Goal: Task Accomplishment & Management: Manage account settings

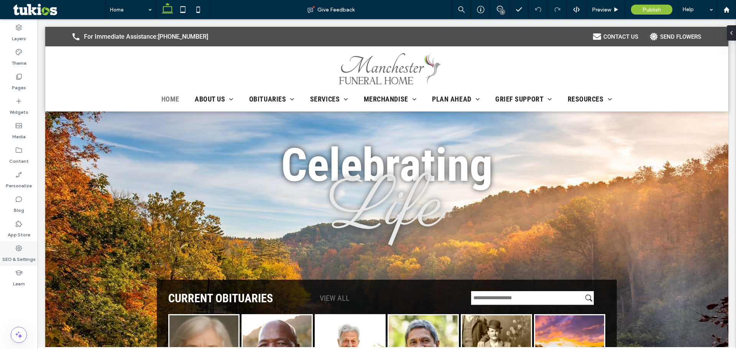
click at [9, 258] on label "SEO & Settings" at bounding box center [18, 257] width 33 height 11
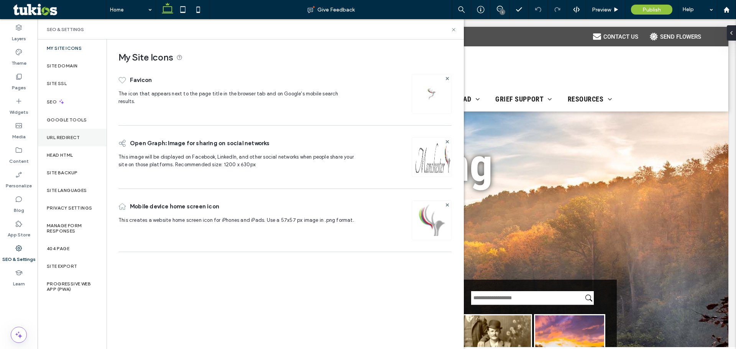
click at [58, 139] on label "URL Redirect" at bounding box center [63, 137] width 33 height 5
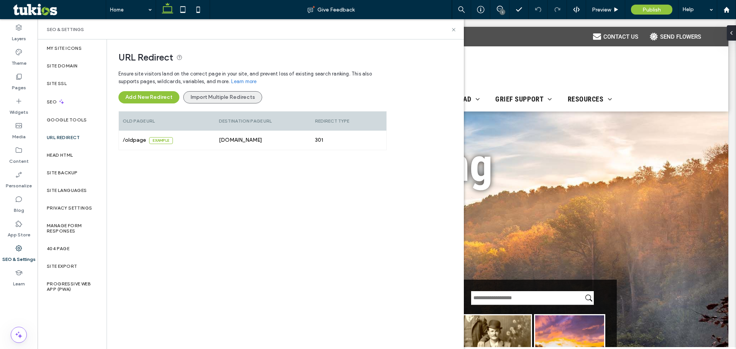
click at [214, 97] on button "Import Multiple Redirects" at bounding box center [222, 97] width 79 height 12
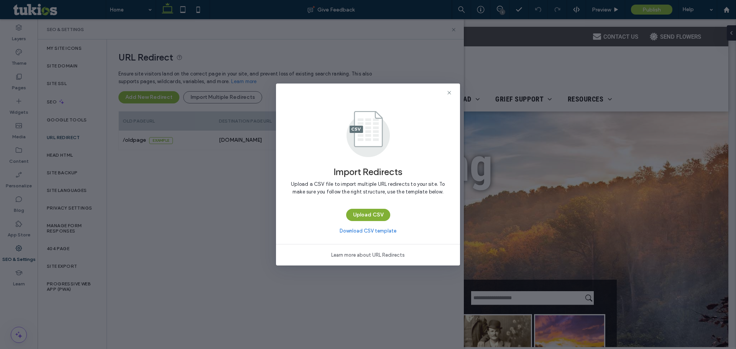
click at [386, 213] on button "Upload CSV" at bounding box center [368, 215] width 44 height 12
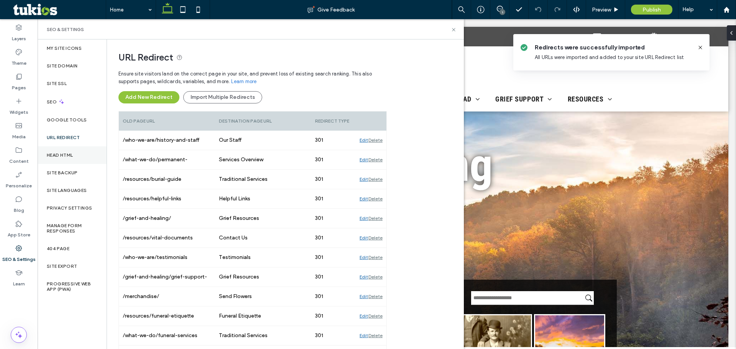
click at [51, 158] on div "Head HTML" at bounding box center [72, 155] width 69 height 18
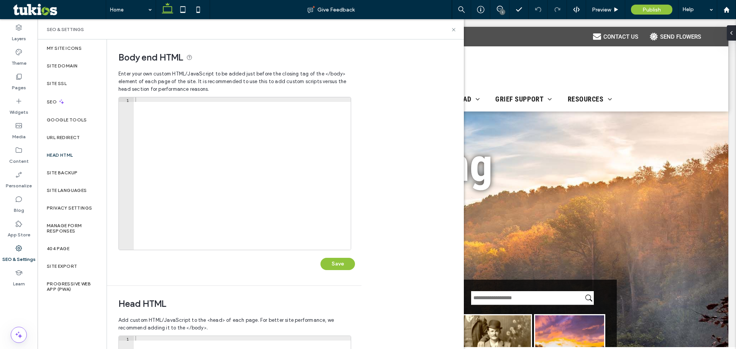
drag, startPoint x: 252, startPoint y: 138, endPoint x: 287, endPoint y: 227, distance: 95.3
click at [252, 138] on div at bounding box center [242, 178] width 217 height 162
paste textarea "**********"
type textarea "**********"
click at [327, 265] on button "Save" at bounding box center [337, 264] width 34 height 12
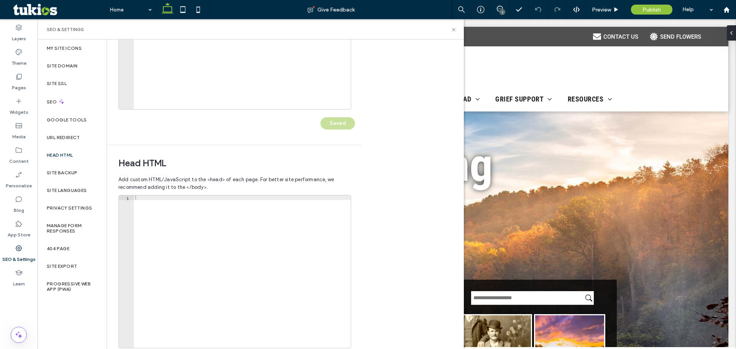
scroll to position [176, 0]
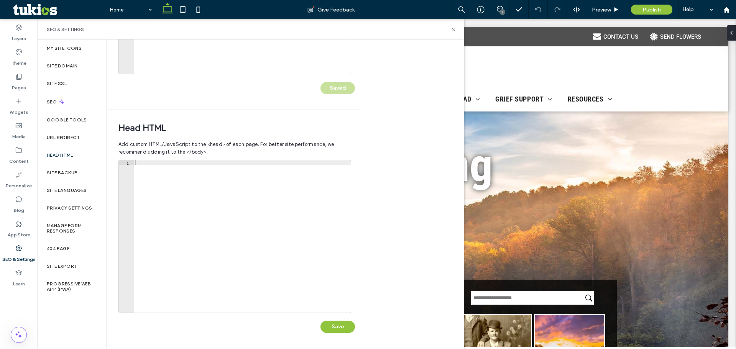
click at [215, 184] on div at bounding box center [242, 241] width 217 height 162
paste textarea "**********"
type textarea "**********"
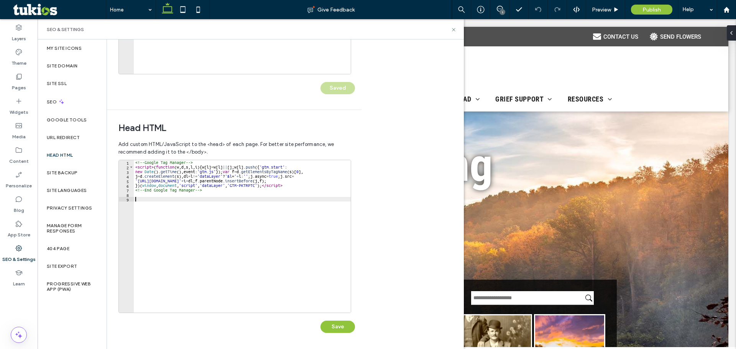
click at [191, 223] on div "<!-- Google Tag Manager --> < script > ( function ( w , d , s , l , i ) { w [ l…" at bounding box center [242, 241] width 217 height 162
paste textarea "*********"
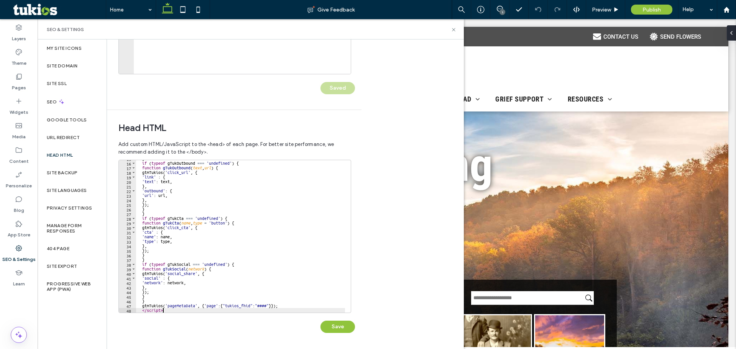
click at [265, 308] on div "} if ( typeof gTukOutbound === 'undefined' ) { function gTukOutbound ( text , u…" at bounding box center [240, 237] width 209 height 162
click at [265, 305] on div "} if ( typeof gTukOutbound === 'undefined' ) { function gTukOutbound ( text , u…" at bounding box center [240, 237] width 209 height 162
paste textarea "****"
type textarea "**********"
click at [343, 328] on button "Save" at bounding box center [337, 327] width 34 height 12
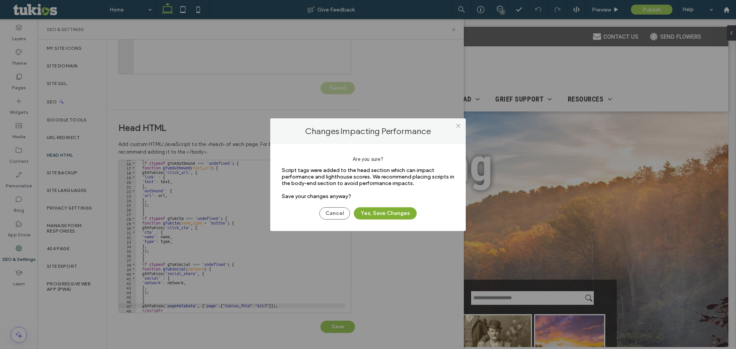
click at [367, 212] on button "Yes, Save Changes" at bounding box center [385, 213] width 63 height 12
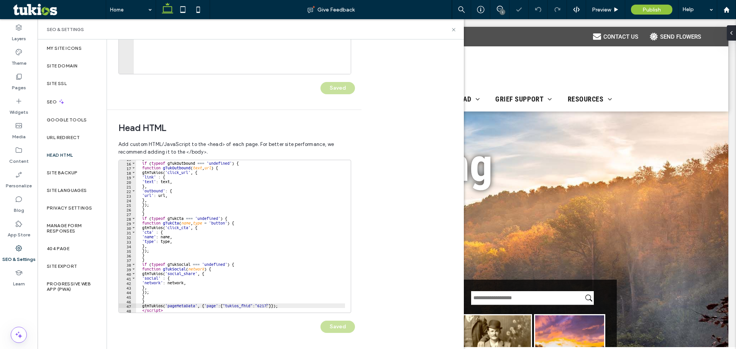
scroll to position [0, 0]
click at [453, 29] on use at bounding box center [453, 29] width 3 height 3
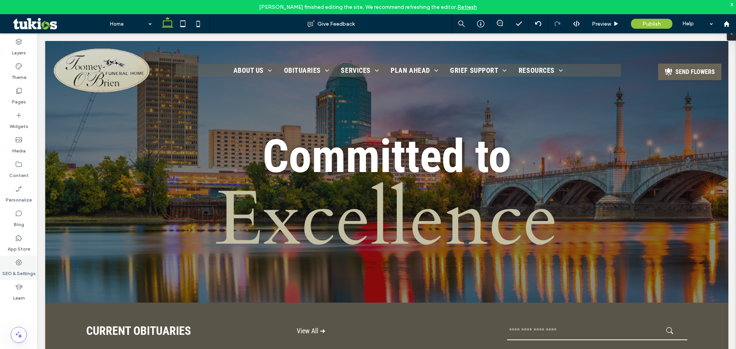
click at [21, 267] on label "SEO & Settings" at bounding box center [18, 271] width 33 height 11
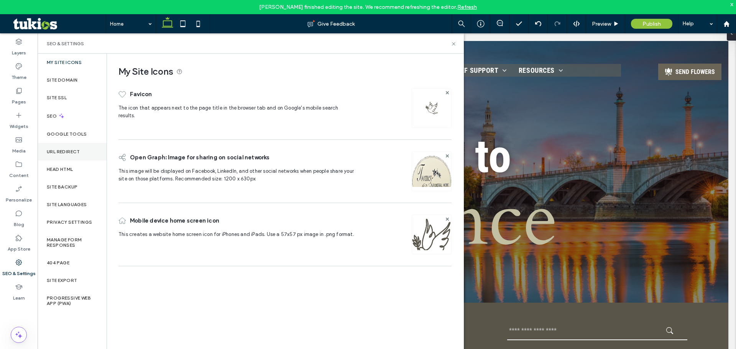
click at [62, 154] on div "URL Redirect" at bounding box center [72, 152] width 69 height 18
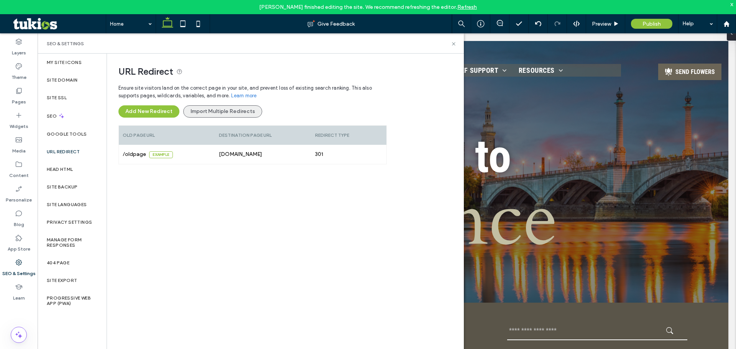
click at [229, 111] on button "Import Multiple Redirects" at bounding box center [222, 111] width 79 height 12
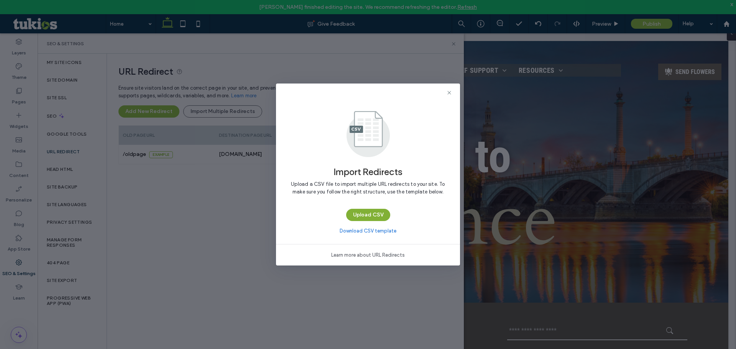
click at [366, 216] on button "Upload CSV" at bounding box center [368, 215] width 44 height 12
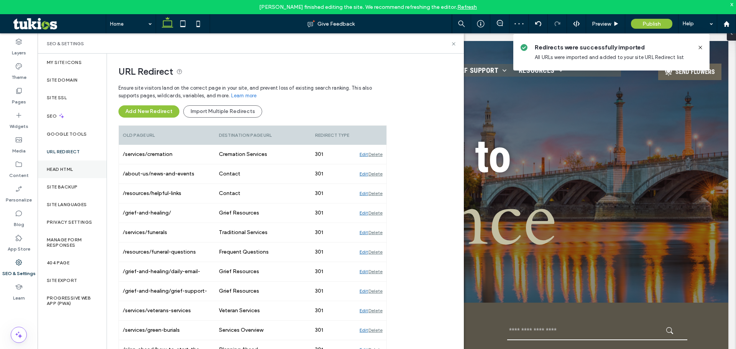
click at [73, 167] on label "Head HTML" at bounding box center [60, 169] width 26 height 5
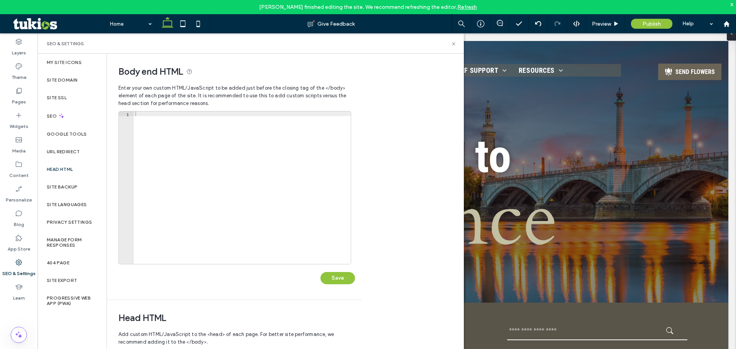
click at [182, 144] on div at bounding box center [242, 192] width 217 height 162
paste textarea "**********"
type textarea "**********"
click at [335, 279] on button "Save" at bounding box center [337, 278] width 34 height 12
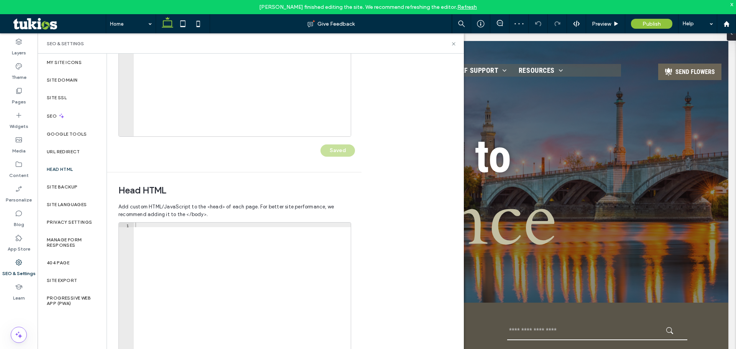
click at [194, 253] on div at bounding box center [242, 304] width 217 height 162
paste textarea "**********"
type textarea "**********"
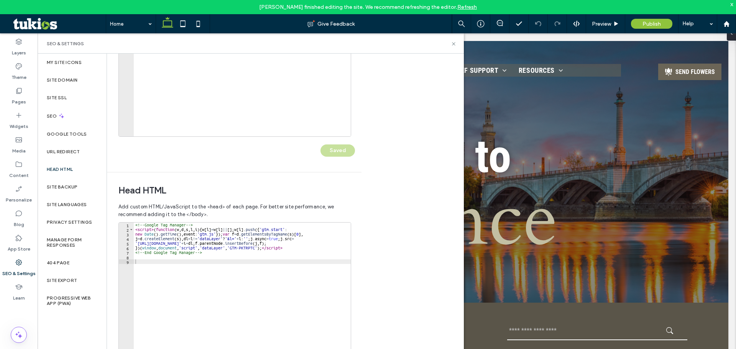
click at [223, 291] on div "<!-- Google Tag Manager --> < script > ( function ( w , d , s , l , i ) { w [ l…" at bounding box center [242, 304] width 217 height 162
paste textarea "*********"
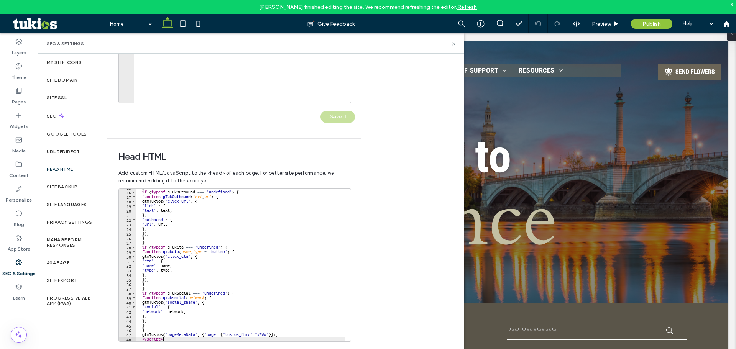
scroll to position [176, 0]
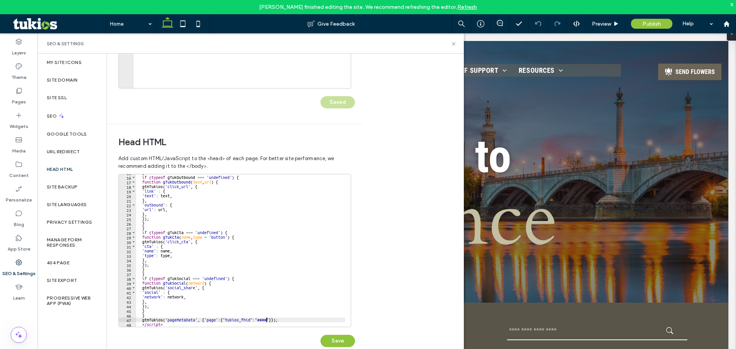
click at [266, 320] on div "} if ( typeof gTukOutbound === 'undefined' ) { function gTukOutbound ( text , u…" at bounding box center [240, 251] width 209 height 162
paste textarea "****"
type textarea "**********"
click at [335, 339] on button "Save" at bounding box center [337, 341] width 34 height 12
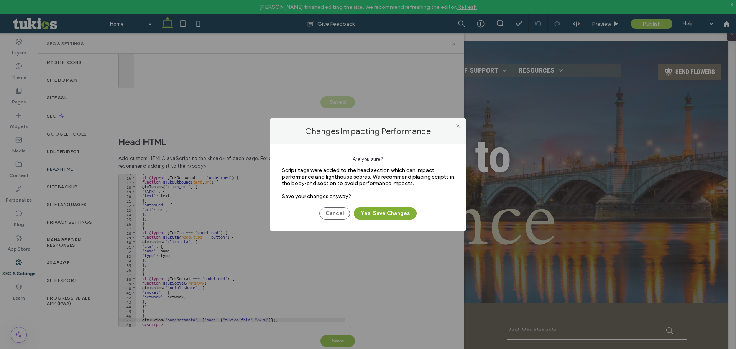
click at [390, 213] on button "Yes, Save Changes" at bounding box center [385, 213] width 63 height 12
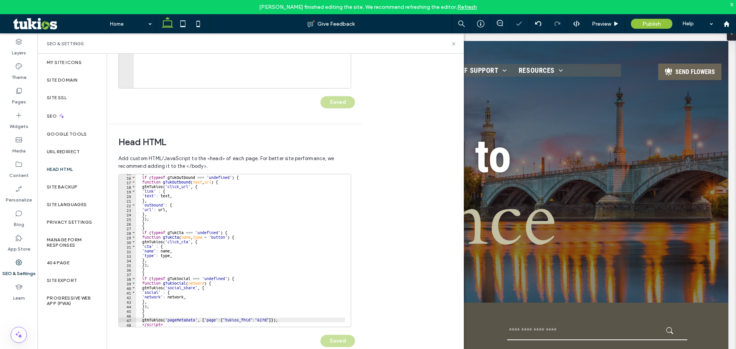
scroll to position [0, 0]
drag, startPoint x: 452, startPoint y: 45, endPoint x: 413, endPoint y: 11, distance: 51.4
click at [452, 45] on icon at bounding box center [454, 44] width 6 height 6
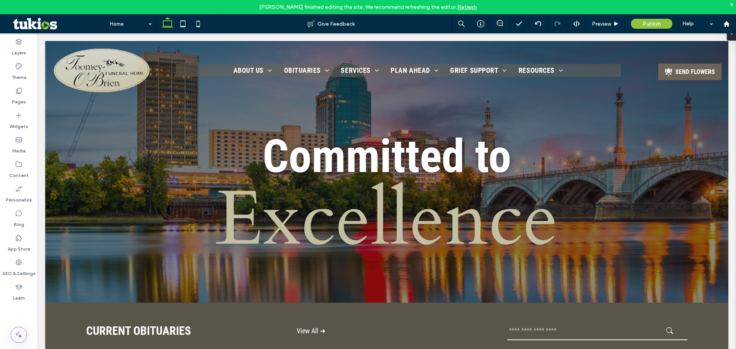
click at [733, 4] on div "x" at bounding box center [731, 4] width 3 height 7
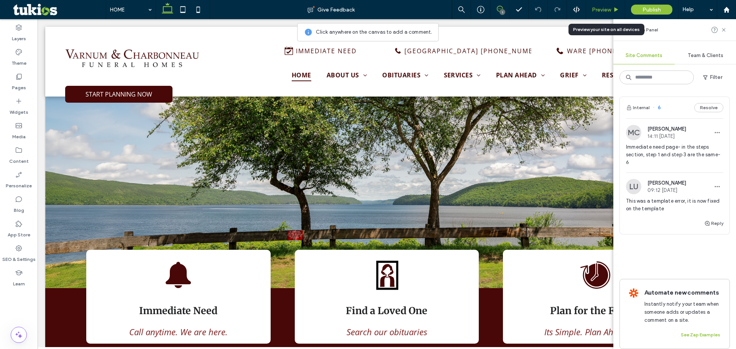
click at [599, 11] on span "Preview" at bounding box center [600, 10] width 19 height 7
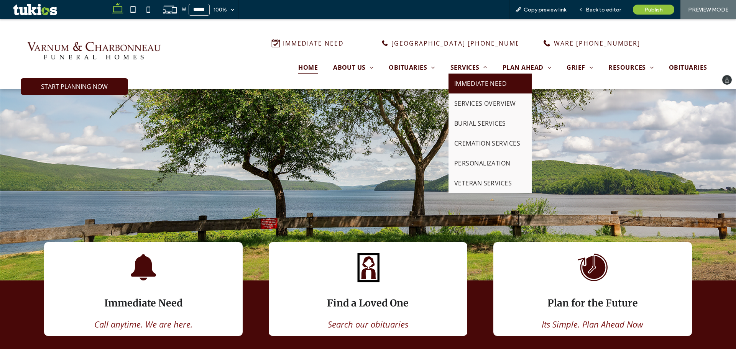
click at [462, 82] on span "IMMEDIATE NEED" at bounding box center [480, 83] width 53 height 8
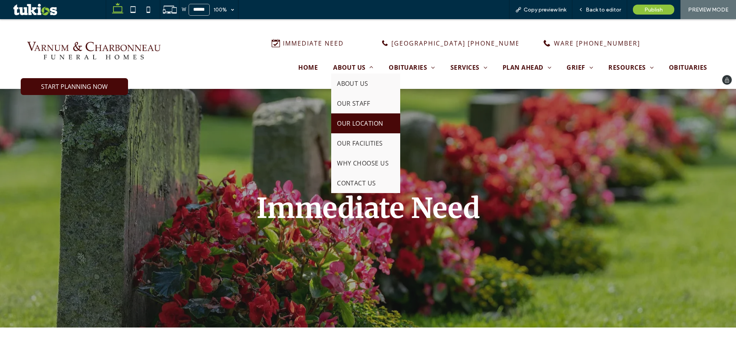
click at [346, 118] on link "OUR LOCATION" at bounding box center [365, 123] width 69 height 20
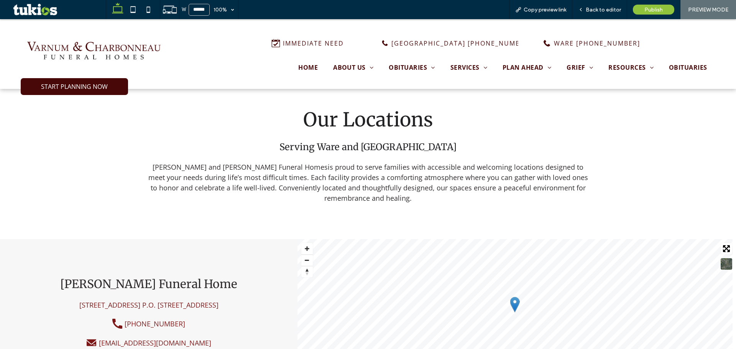
scroll to position [383, 0]
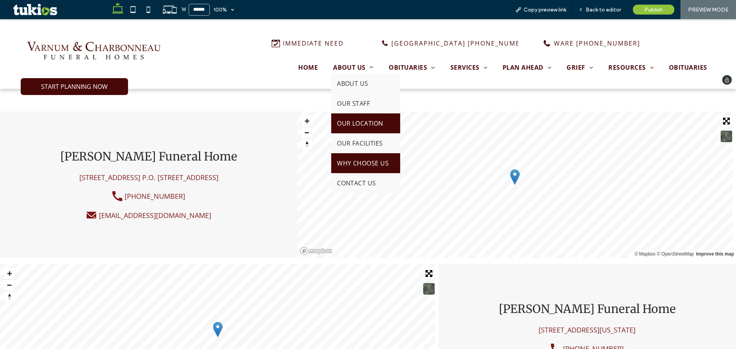
click at [349, 161] on span "WHY CHOOSE US" at bounding box center [363, 163] width 52 height 8
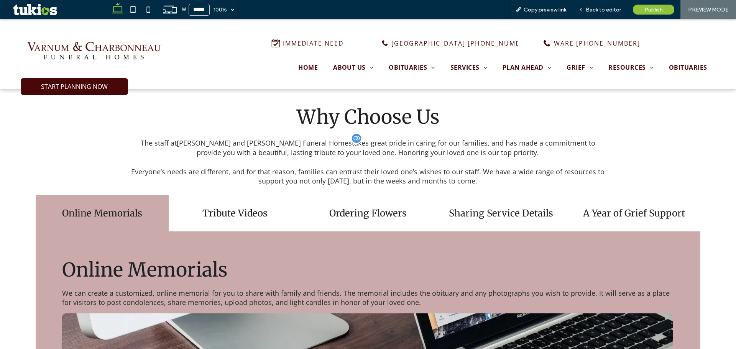
scroll to position [256, 0]
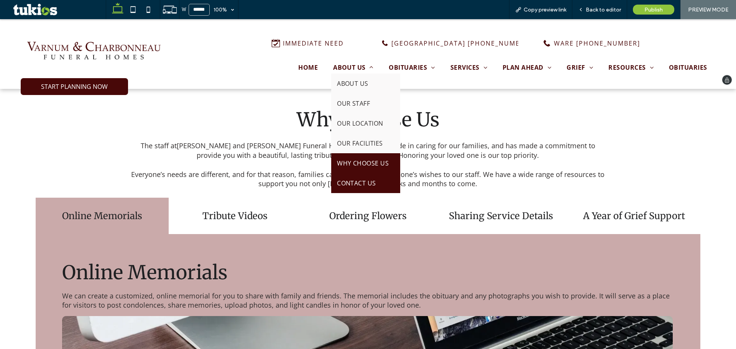
click at [343, 182] on span "CONTACT US" at bounding box center [356, 183] width 39 height 8
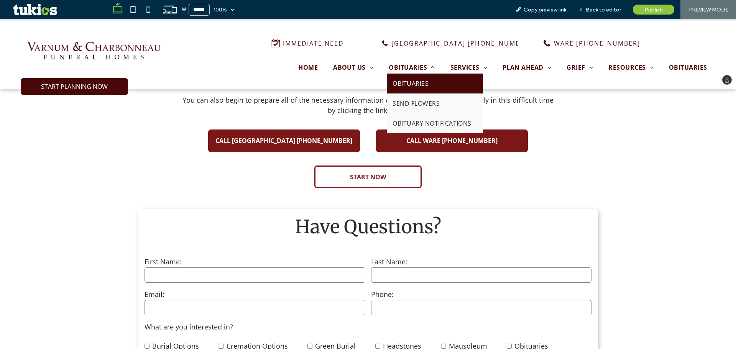
click at [408, 80] on span "OBITUARIES" at bounding box center [410, 83] width 36 height 8
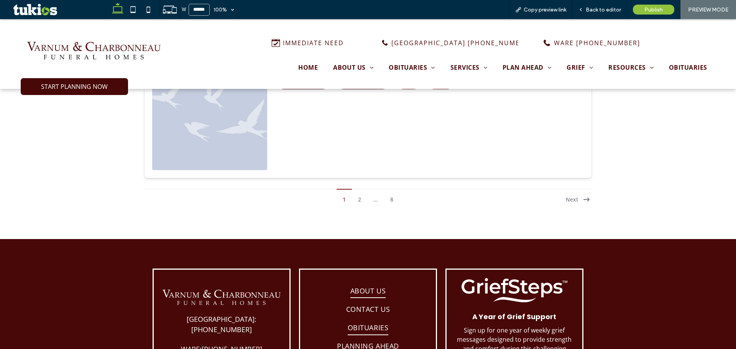
scroll to position [2081, 0]
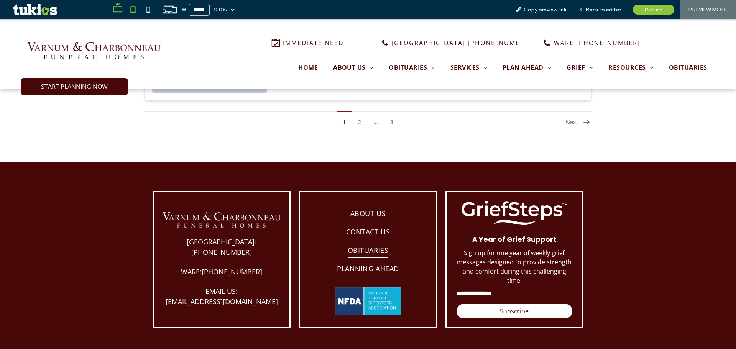
click at [133, 9] on icon at bounding box center [132, 9] width 15 height 15
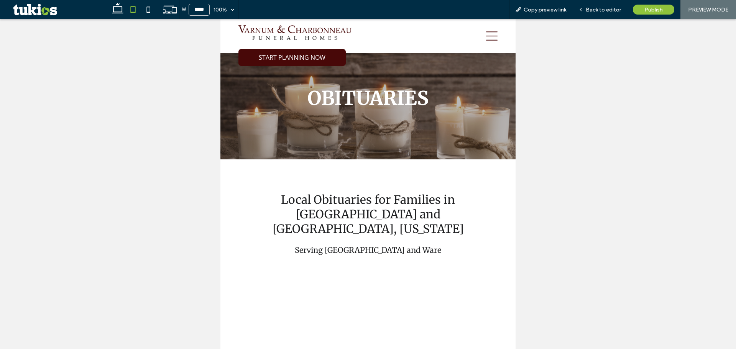
scroll to position [0, 0]
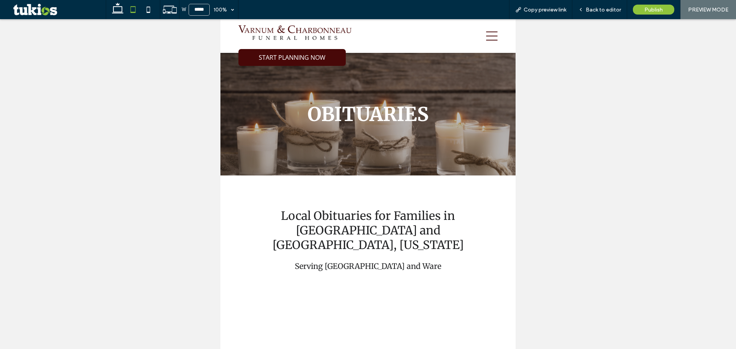
click at [150, 8] on icon at bounding box center [148, 9] width 15 height 15
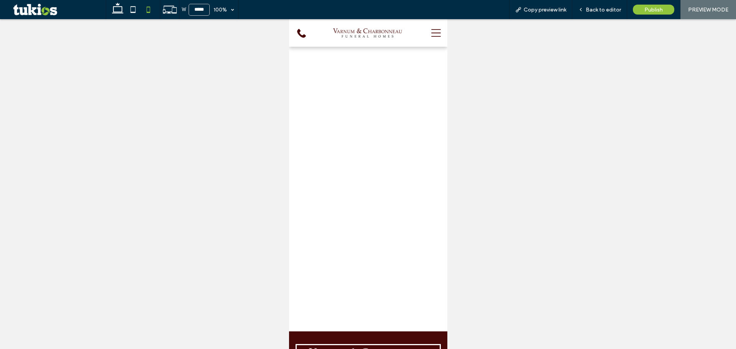
scroll to position [1480, 0]
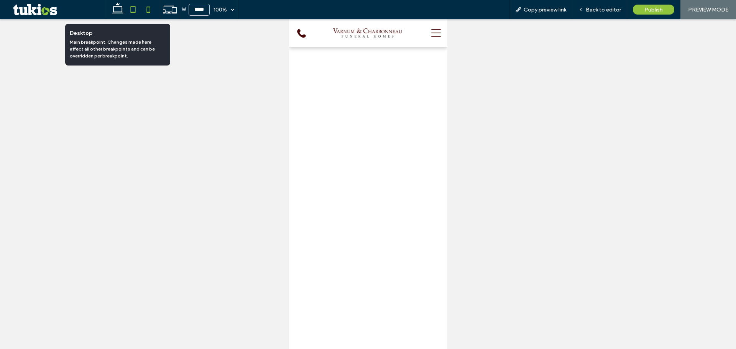
drag, startPoint x: 119, startPoint y: 7, endPoint x: 126, endPoint y: 13, distance: 9.8
click at [120, 7] on use at bounding box center [117, 8] width 11 height 11
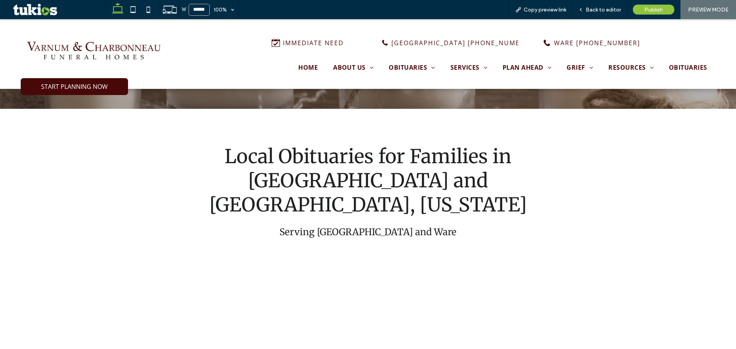
scroll to position [256, 0]
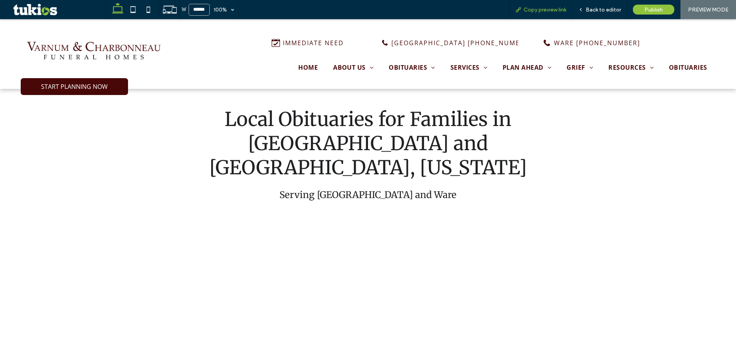
click at [558, 8] on span "Copy preview link" at bounding box center [544, 10] width 43 height 7
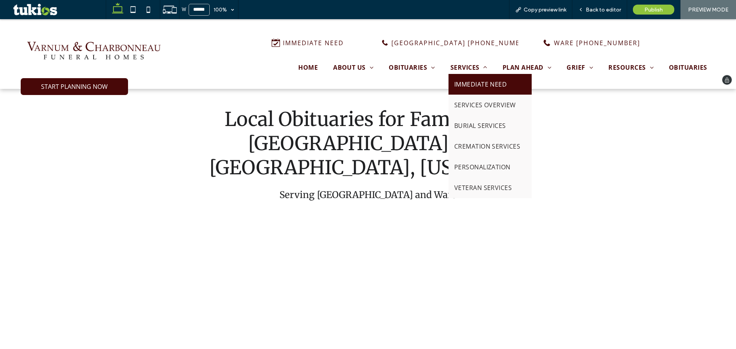
click at [469, 83] on span "IMMEDIATE NEED" at bounding box center [480, 84] width 53 height 9
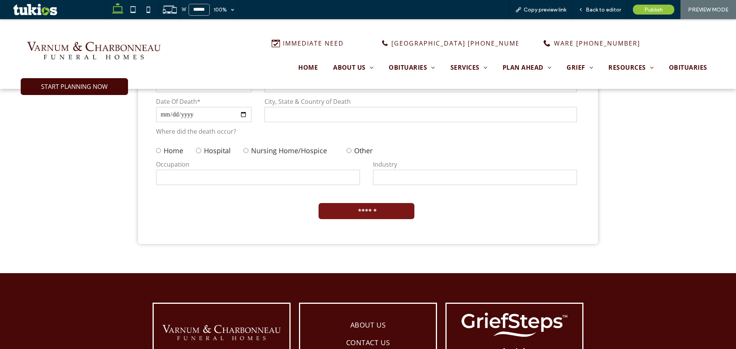
scroll to position [1277, 0]
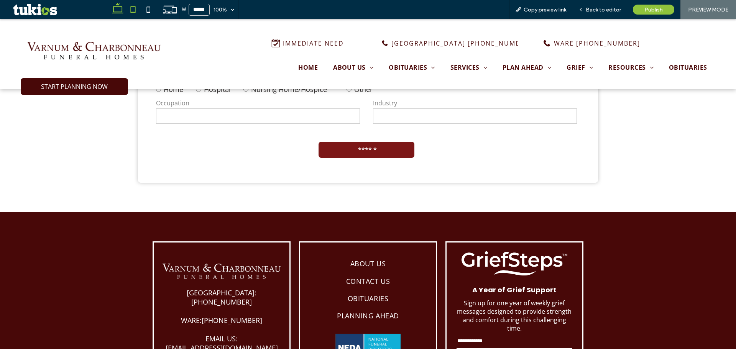
drag, startPoint x: 133, startPoint y: 5, endPoint x: 136, endPoint y: 11, distance: 7.2
click at [133, 5] on icon at bounding box center [132, 9] width 15 height 15
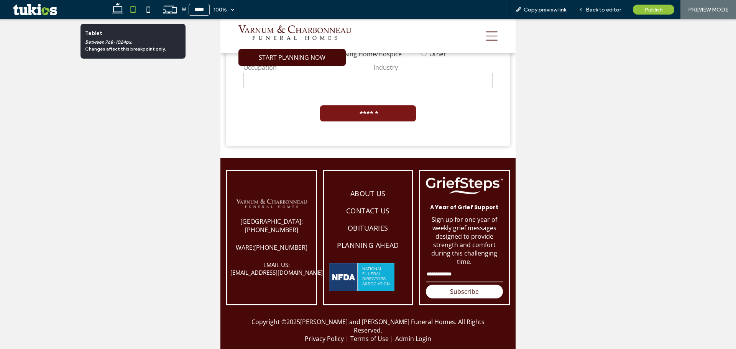
scroll to position [1067, 0]
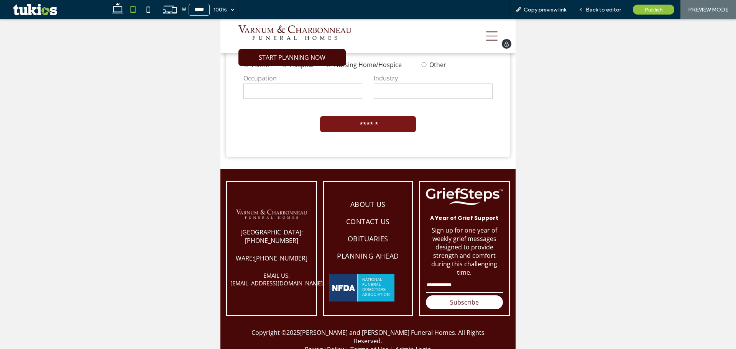
drag, startPoint x: 483, startPoint y: 29, endPoint x: 486, endPoint y: 33, distance: 4.7
click at [486, 33] on div at bounding box center [436, 36] width 136 height 34
click at [486, 34] on icon at bounding box center [491, 35] width 11 height 11
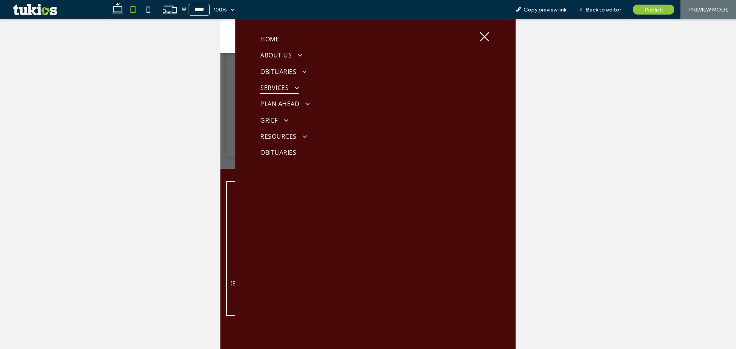
click at [270, 88] on span "SERVICES" at bounding box center [279, 88] width 38 height 12
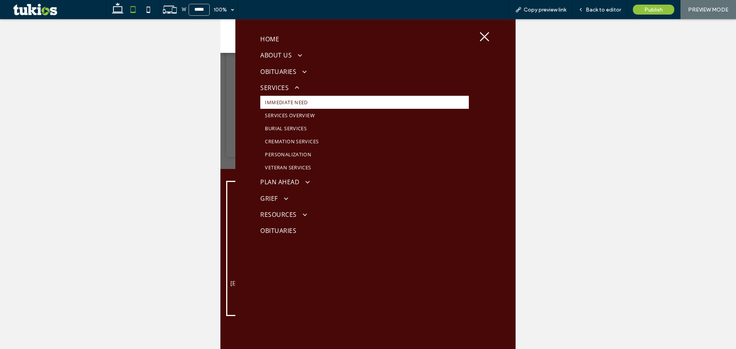
click at [269, 102] on span "IMMEDIATE NEED" at bounding box center [286, 102] width 43 height 7
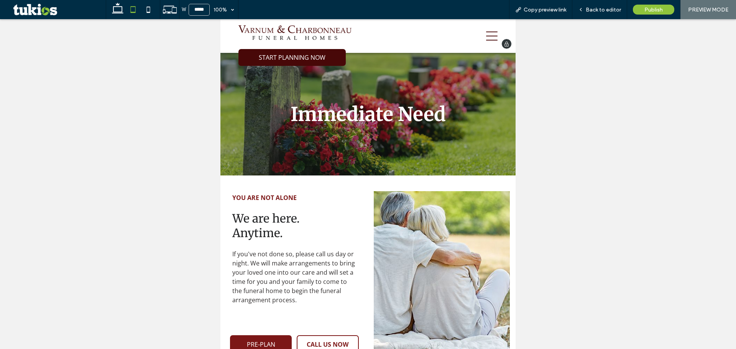
click at [487, 36] on icon at bounding box center [491, 35] width 11 height 9
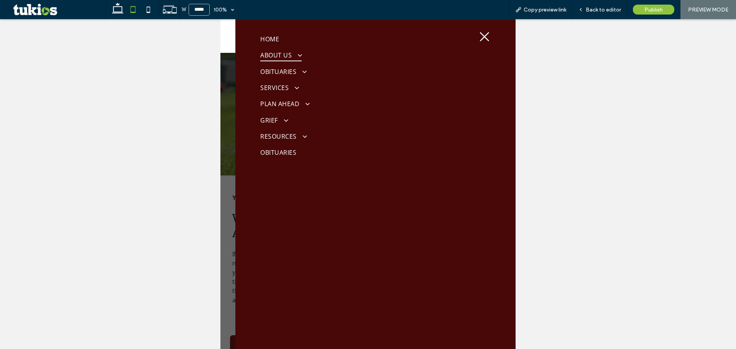
click at [278, 56] on span "ABOUT US" at bounding box center [280, 55] width 41 height 12
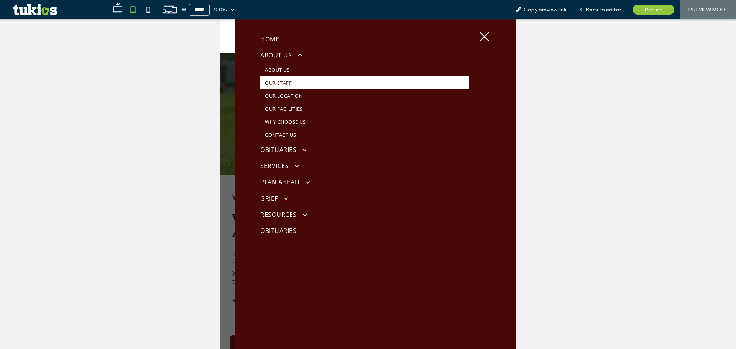
click at [279, 86] on span "OUR STAFF" at bounding box center [278, 82] width 26 height 7
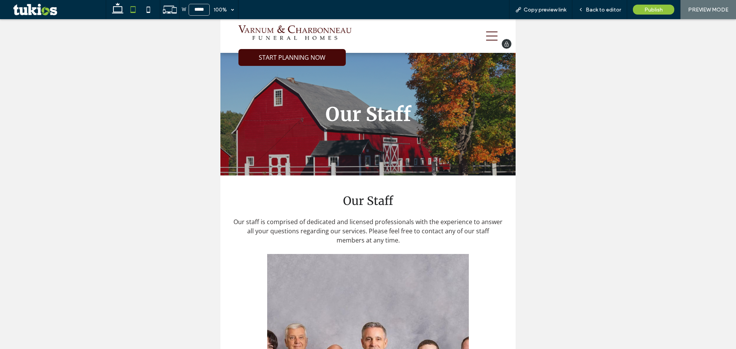
click at [486, 35] on icon at bounding box center [491, 35] width 11 height 11
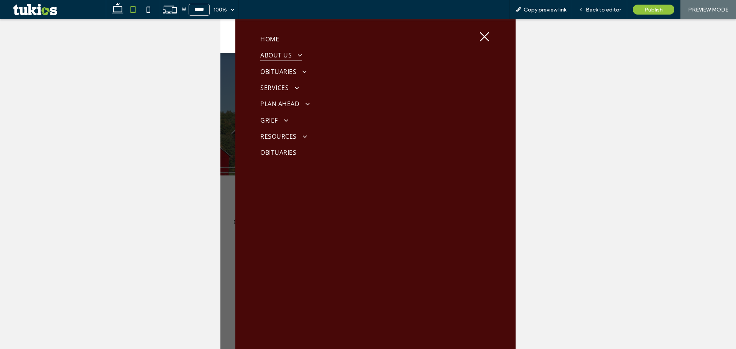
click at [293, 55] on span at bounding box center [297, 55] width 12 height 7
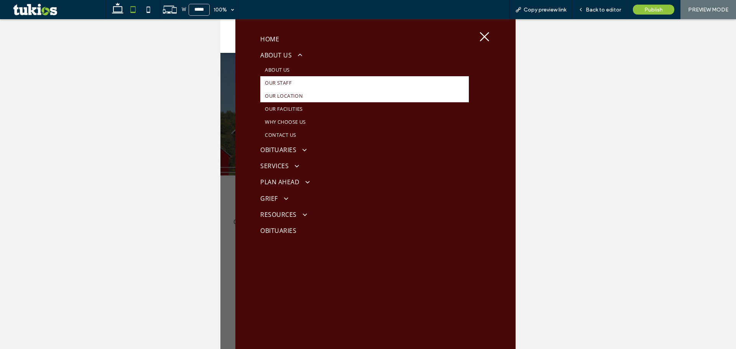
click at [283, 98] on span "OUR LOCATION" at bounding box center [284, 95] width 38 height 7
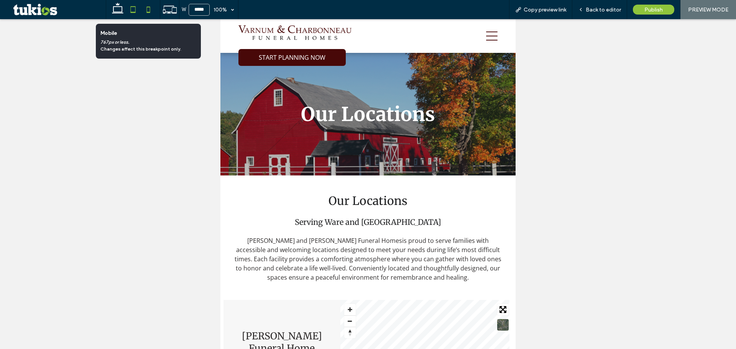
click at [151, 7] on icon at bounding box center [148, 9] width 15 height 15
type input "*****"
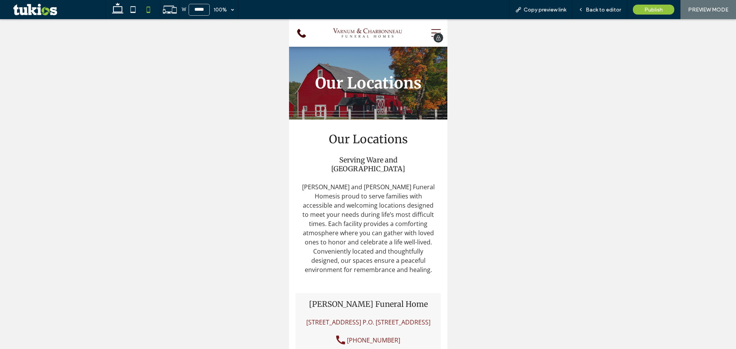
click at [431, 32] on icon at bounding box center [436, 33] width 10 height 20
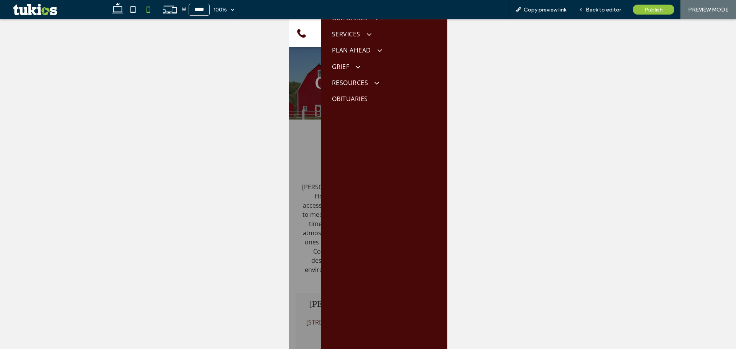
scroll to position [85, 0]
drag, startPoint x: 347, startPoint y: 286, endPoint x: 299, endPoint y: 201, distance: 98.1
click at [354, 307] on div at bounding box center [383, 308] width 116 height 83
click at [221, 9] on div "100%" at bounding box center [220, 9] width 21 height 19
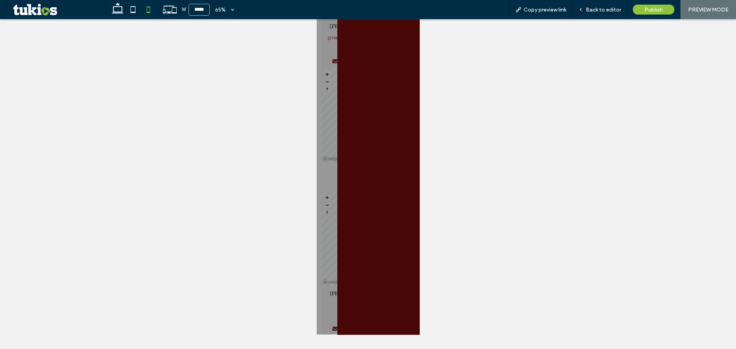
scroll to position [192, 0]
drag, startPoint x: 394, startPoint y: 565, endPoint x: 401, endPoint y: 596, distance: 32.2
click at [401, 349] on div "HOME ABOUT US ABOUT US OUR STAFF OUR LOCATION OUR FACILITIES WHY CHOOSE US CONT…" at bounding box center [411, 218] width 126 height 759
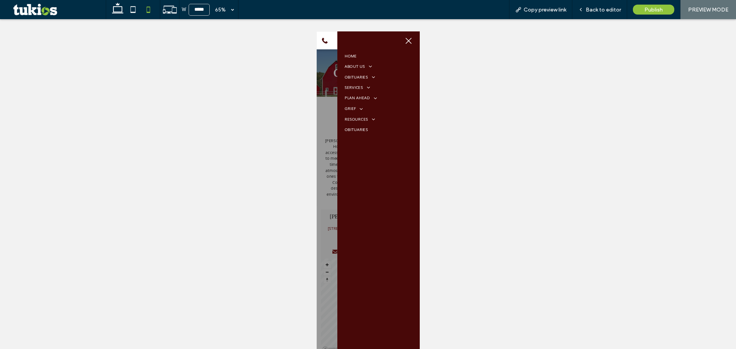
click at [459, 47] on icon at bounding box center [457, 45] width 11 height 11
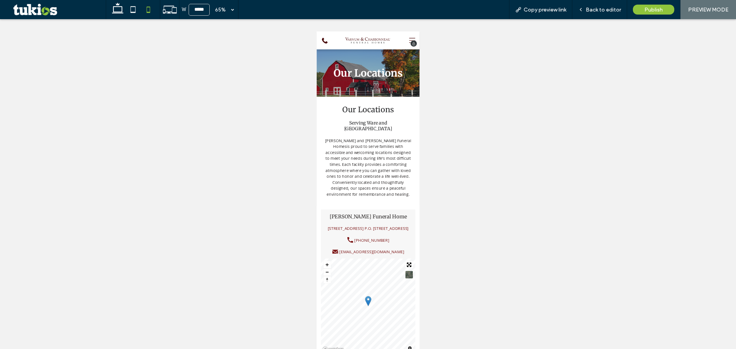
click at [458, 43] on icon at bounding box center [463, 45] width 10 height 20
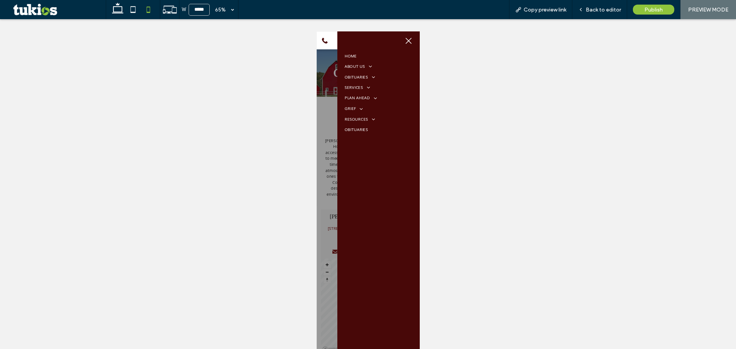
scroll to position [192, 0]
